Goal: Find specific page/section: Find specific page/section

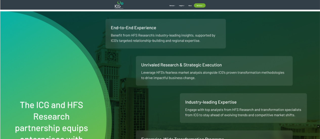
scroll to position [379, 0]
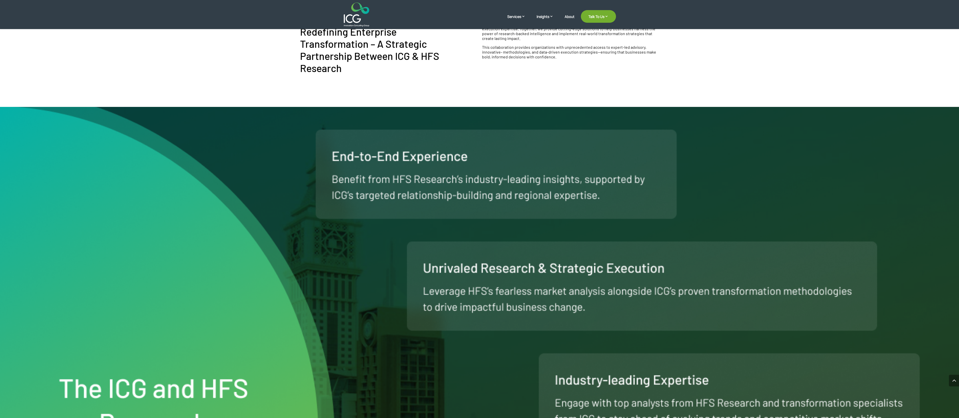
drag, startPoint x: 311, startPoint y: 133, endPoint x: 437, endPoint y: 217, distance: 151.3
click at [437, 217] on div at bounding box center [479, 410] width 959 height 606
drag, startPoint x: 398, startPoint y: 135, endPoint x: 427, endPoint y: 187, distance: 60.0
click at [427, 187] on div at bounding box center [480, 410] width 364 height 606
drag, startPoint x: 417, startPoint y: 150, endPoint x: 465, endPoint y: 192, distance: 63.8
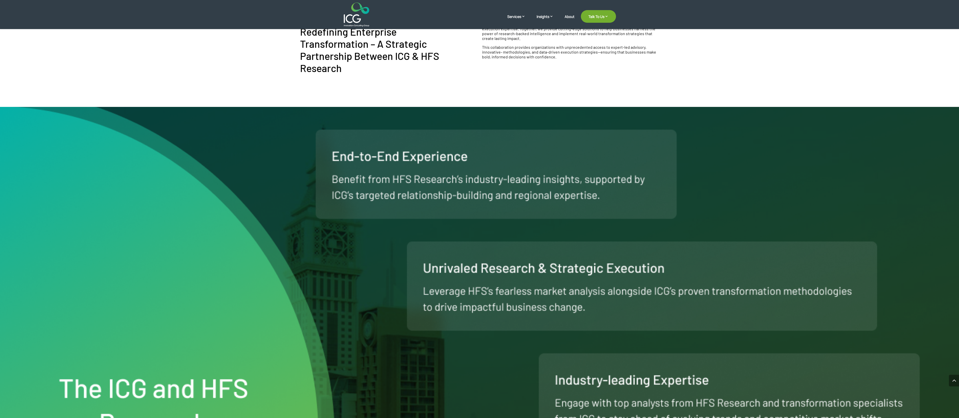
click at [465, 192] on div at bounding box center [480, 410] width 364 height 606
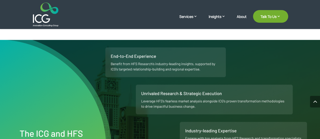
scroll to position [253, 0]
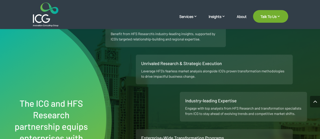
drag, startPoint x: 35, startPoint y: 95, endPoint x: 29, endPoint y: 108, distance: 13.9
click at [34, 98] on div at bounding box center [160, 111] width 320 height 202
click at [29, 108] on div at bounding box center [160, 111] width 320 height 202
drag, startPoint x: 29, startPoint y: 108, endPoint x: 73, endPoint y: 118, distance: 44.7
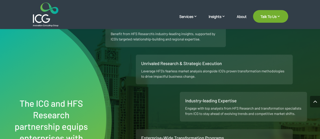
click at [73, 118] on div at bounding box center [160, 111] width 320 height 202
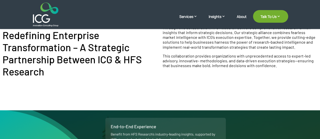
scroll to position [126, 0]
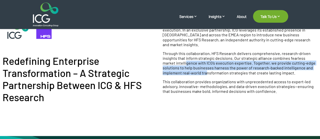
drag, startPoint x: 172, startPoint y: 58, endPoint x: 186, endPoint y: 66, distance: 15.9
click at [186, 66] on p "Through this collaboration, HFS Research delivers comprehensive, research-drive…" at bounding box center [240, 65] width 155 height 28
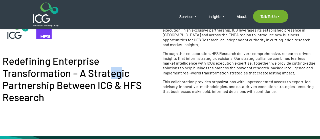
drag, startPoint x: 108, startPoint y: 71, endPoint x: 120, endPoint y: 78, distance: 14.5
click at [117, 77] on h2 "Redefining Enterprise Transformation – A Strategic Partnership Between ICG & HF…" at bounding box center [80, 79] width 155 height 49
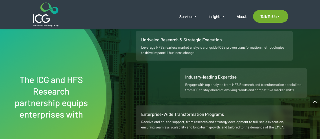
scroll to position [278, 0]
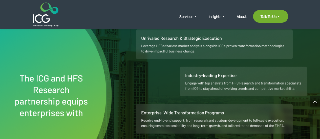
click at [31, 81] on div at bounding box center [160, 86] width 320 height 202
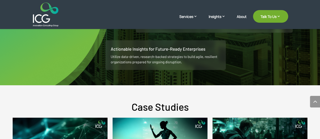
scroll to position [329, 0]
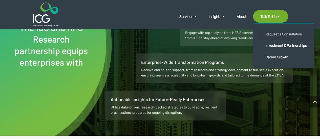
click at [294, 38] on link "Request a Consultation" at bounding box center [287, 35] width 58 height 12
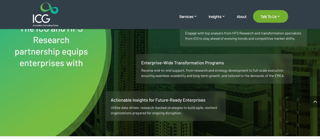
click at [181, 64] on div at bounding box center [160, 36] width 320 height 202
click at [219, 86] on div at bounding box center [160, 36] width 320 height 202
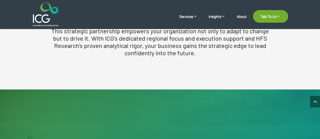
scroll to position [708, 0]
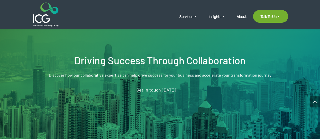
drag, startPoint x: 76, startPoint y: 60, endPoint x: 185, endPoint y: 92, distance: 113.5
click at [185, 92] on div "Driving Success Through Collaboration Discover how our collaborative expertise …" at bounding box center [160, 75] width 320 height 54
copy div "Driving Success Through Collaboration Discover how our collaborative expertise …"
